Goal: Task Accomplishment & Management: Manage account settings

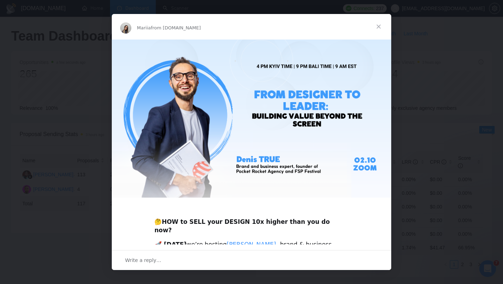
click at [378, 26] on span "Close" at bounding box center [378, 26] width 25 height 25
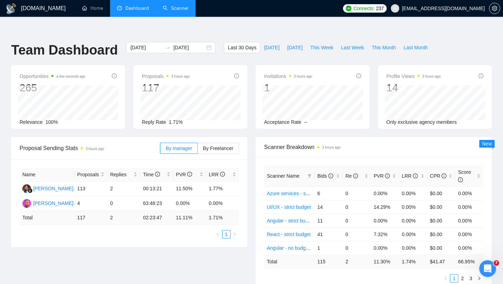
click at [177, 9] on link "Scanner" at bounding box center [176, 8] width 26 height 6
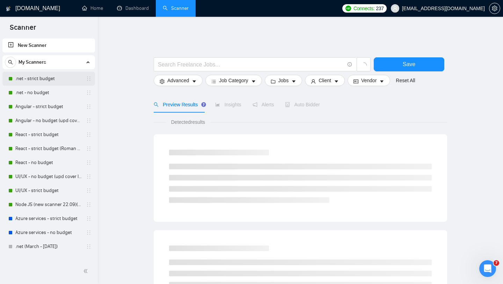
drag, startPoint x: 67, startPoint y: 80, endPoint x: 76, endPoint y: 80, distance: 9.1
click at [67, 80] on link ".net - strict budget" at bounding box center [48, 79] width 66 height 14
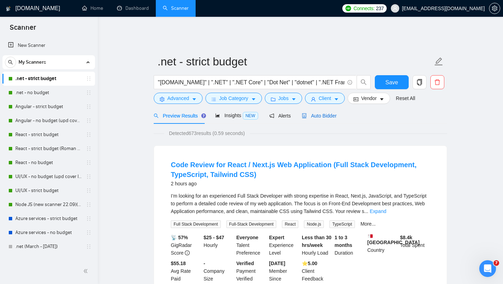
click at [321, 113] on span "Auto Bidder" at bounding box center [319, 116] width 35 height 6
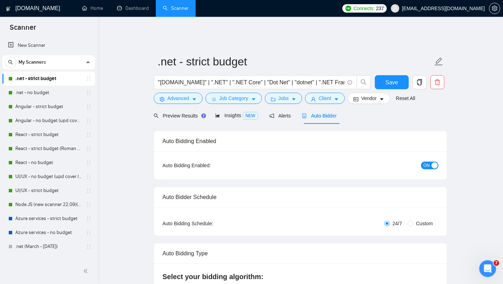
checkbox input "true"
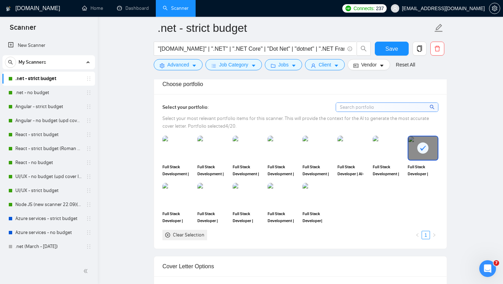
scroll to position [359, 0]
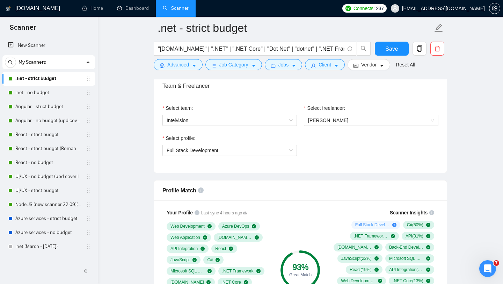
click at [59, 63] on div "My Scanners" at bounding box center [49, 62] width 88 height 14
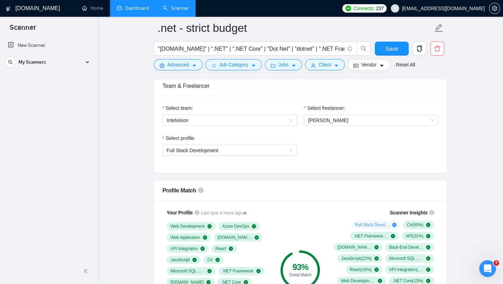
click at [135, 9] on link "Dashboard" at bounding box center [133, 8] width 32 height 6
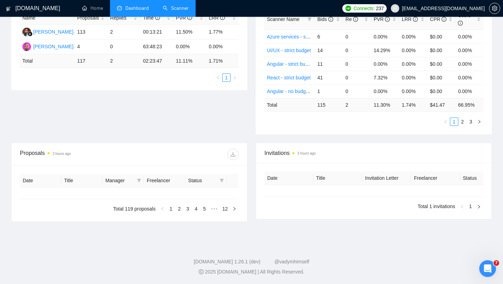
type input "[DATE]"
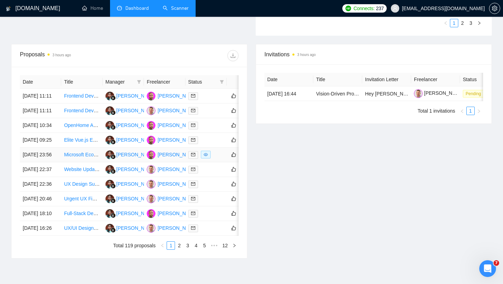
scroll to position [248, 0]
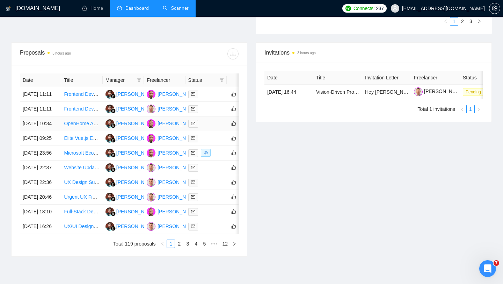
click at [214, 127] on div at bounding box center [206, 123] width 36 height 8
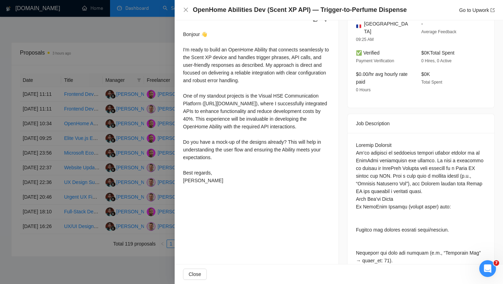
scroll to position [0, 0]
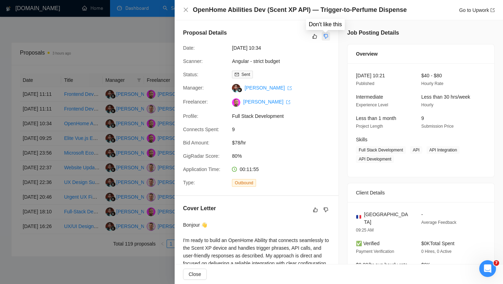
click at [326, 36] on icon "dislike" at bounding box center [325, 37] width 5 height 6
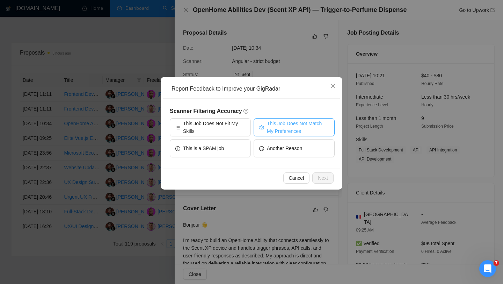
click at [273, 126] on span "This Job Does Not Match My Preferences" at bounding box center [298, 126] width 62 height 15
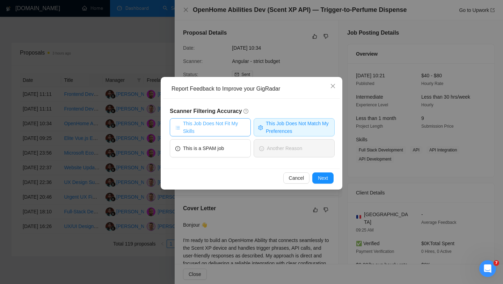
click at [239, 127] on span "This Job Does Not Fit My Skills" at bounding box center [214, 126] width 62 height 15
click at [318, 177] on span "Next" at bounding box center [323, 178] width 10 height 8
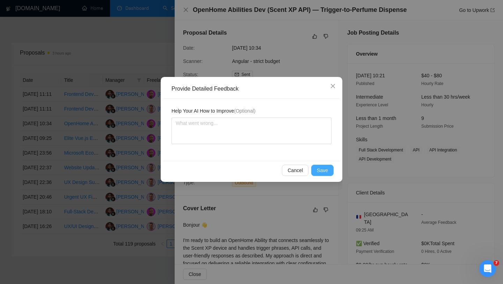
click at [323, 171] on span "Save" at bounding box center [322, 170] width 11 height 8
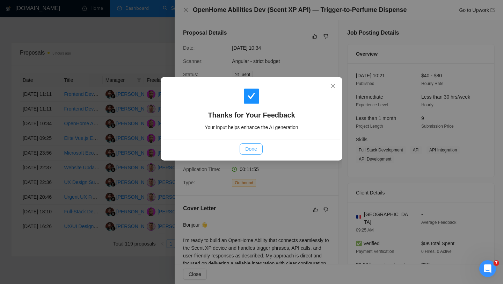
click at [256, 146] on span "Done" at bounding box center [251, 149] width 12 height 8
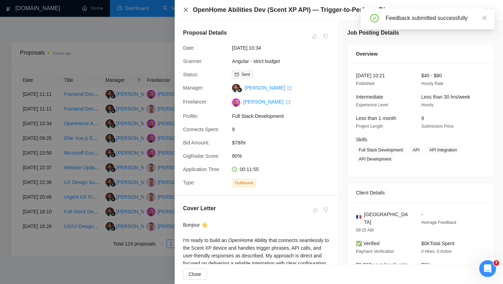
click at [185, 9] on icon "close" at bounding box center [186, 10] width 4 height 4
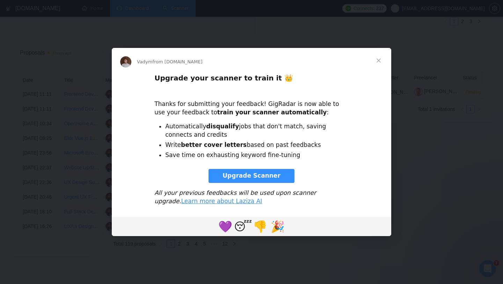
click at [380, 61] on span "Close" at bounding box center [378, 60] width 25 height 25
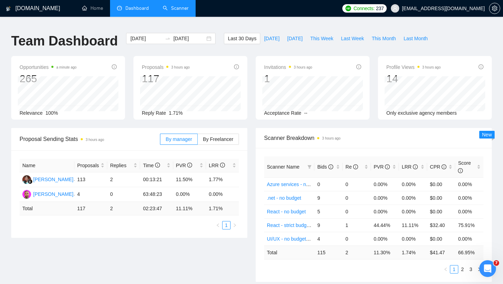
click at [180, 8] on link "Scanner" at bounding box center [176, 8] width 26 height 6
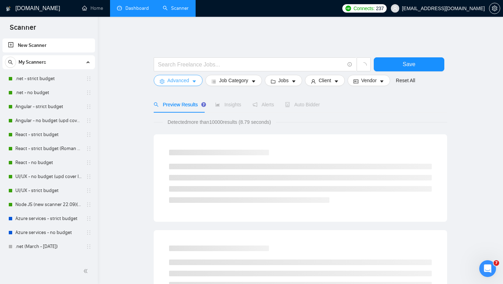
click at [190, 79] on button "Advanced" at bounding box center [178, 80] width 49 height 11
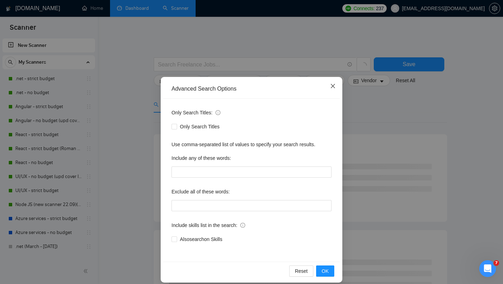
click at [332, 84] on icon "close" at bounding box center [333, 86] width 6 height 6
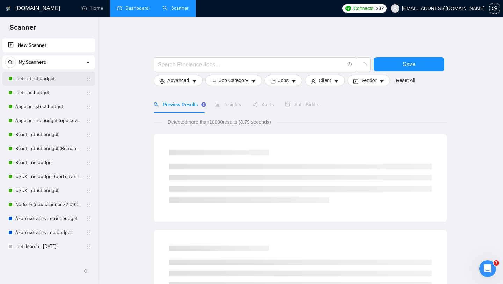
click at [61, 78] on link ".net - strict budget" at bounding box center [48, 79] width 66 height 14
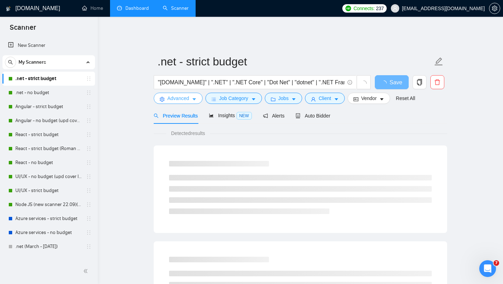
click at [190, 94] on button "Advanced" at bounding box center [178, 98] width 49 height 11
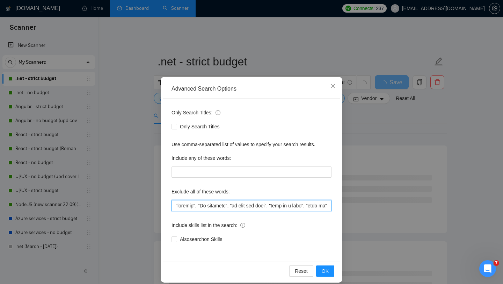
click at [245, 209] on input "text" at bounding box center [251, 205] width 160 height 11
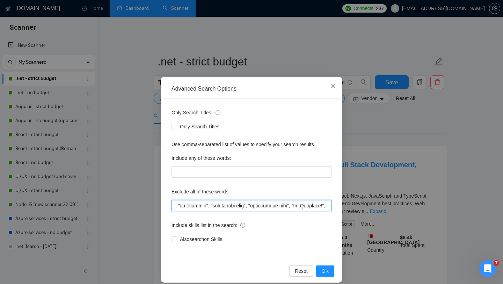
scroll to position [0, 1272]
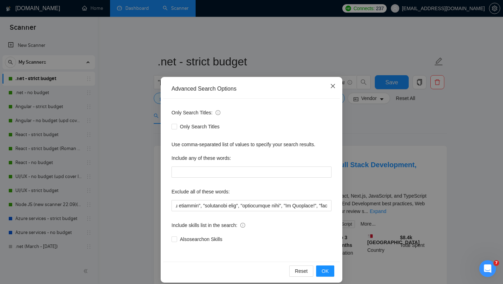
click at [333, 87] on icon "close" at bounding box center [333, 86] width 4 height 4
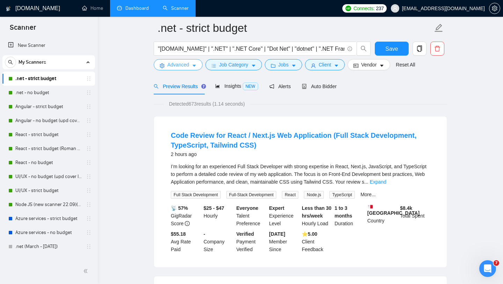
scroll to position [0, 0]
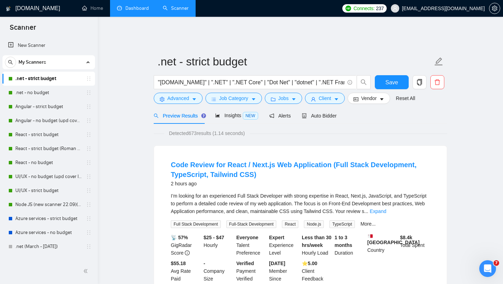
click at [137, 11] on link "Dashboard" at bounding box center [133, 8] width 32 height 6
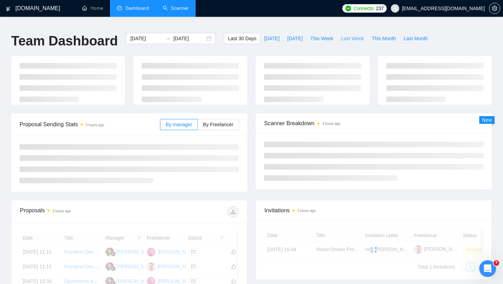
click at [354, 35] on span "Last Week" at bounding box center [352, 39] width 23 height 8
type input "[DATE]"
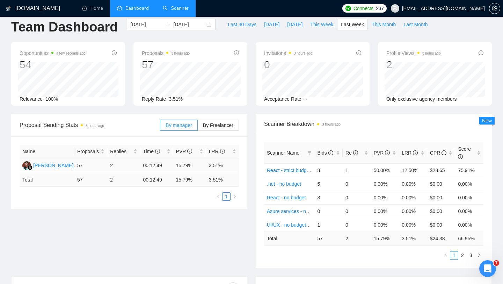
scroll to position [4, 0]
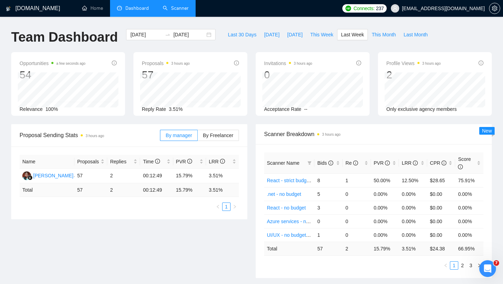
click at [177, 11] on link "Scanner" at bounding box center [176, 8] width 26 height 6
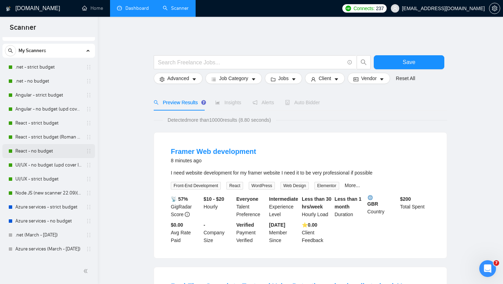
scroll to position [8, 0]
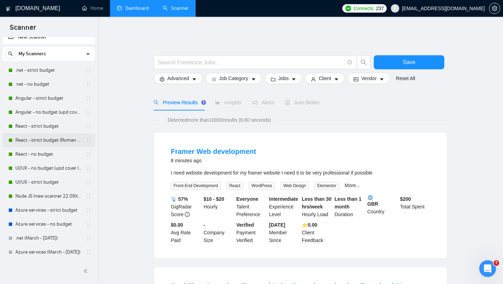
click at [44, 139] on link "React - strict budget (Roman Account) (upd cover letter)" at bounding box center [48, 140] width 66 height 14
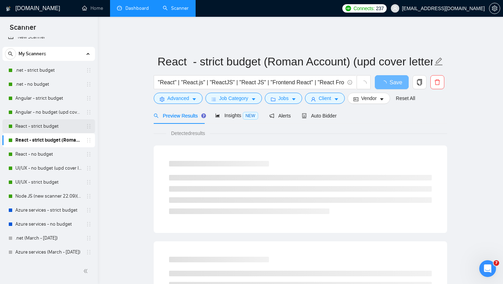
click at [38, 126] on link "React - strict budget" at bounding box center [48, 126] width 66 height 14
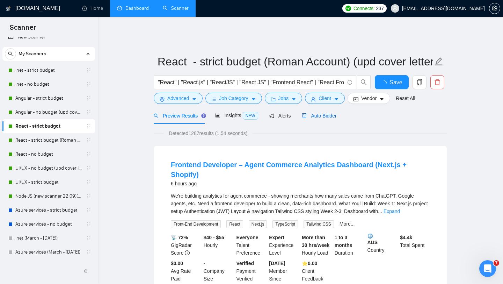
click at [324, 113] on span "Auto Bidder" at bounding box center [319, 116] width 35 height 6
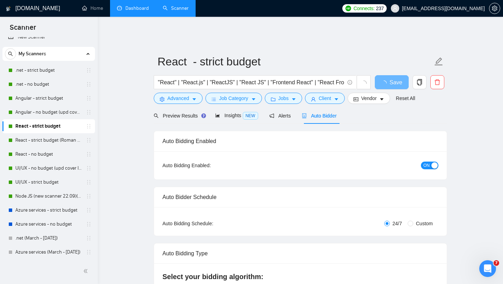
checkbox input "true"
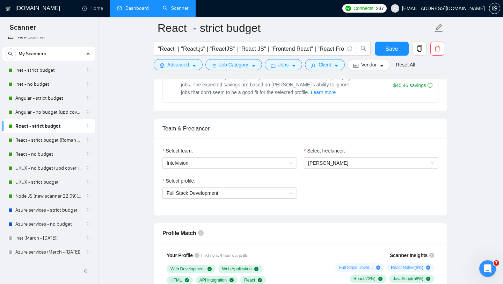
scroll to position [192, 0]
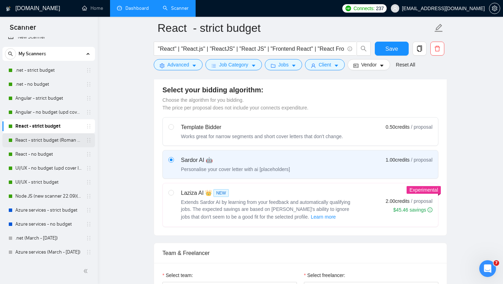
click at [42, 141] on link "React - strict budget (Roman Account) (upd cover letter)" at bounding box center [48, 140] width 66 height 14
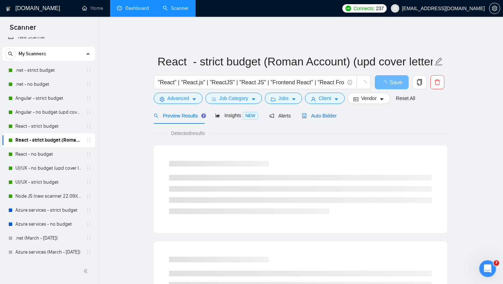
click at [323, 113] on div "Auto Bidder" at bounding box center [319, 116] width 35 height 8
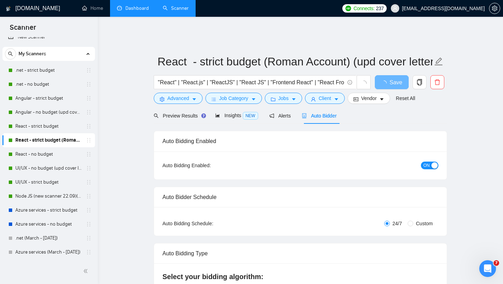
checkbox input "true"
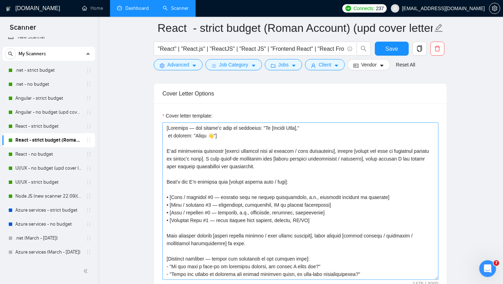
scroll to position [793, 0]
